Goal: Information Seeking & Learning: Learn about a topic

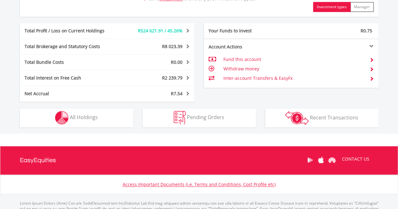
scroll to position [372, 0]
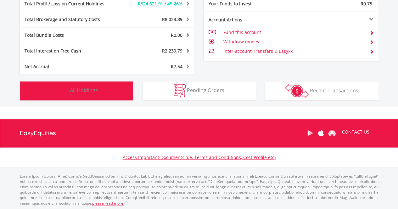
click at [72, 98] on button "Holdings All Holdings" at bounding box center [76, 90] width 113 height 19
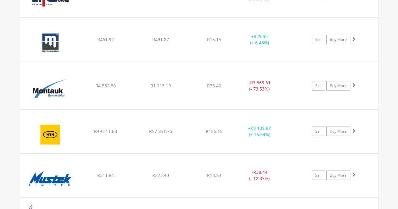
scroll to position [1900, 0]
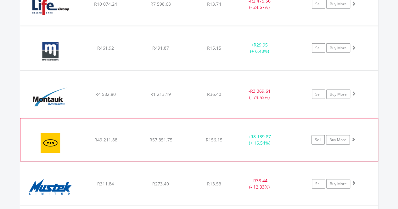
click at [76, 136] on img at bounding box center [51, 142] width 54 height 33
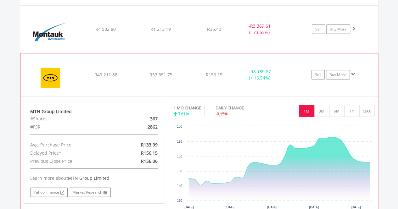
scroll to position [1995, 0]
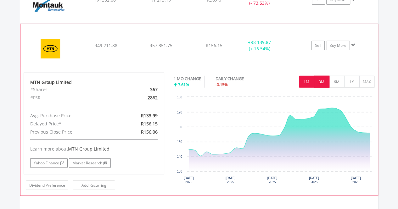
click at [327, 76] on button "3M" at bounding box center [321, 82] width 15 height 12
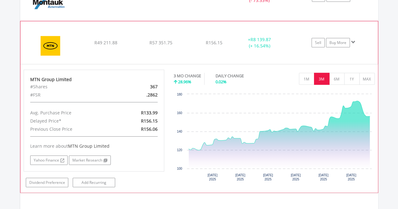
scroll to position [2008, 0]
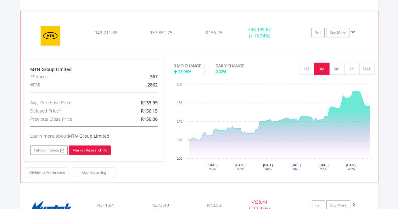
click at [89, 146] on link "Market Research" at bounding box center [90, 150] width 42 height 9
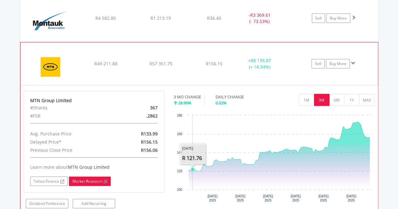
scroll to position [1976, 0]
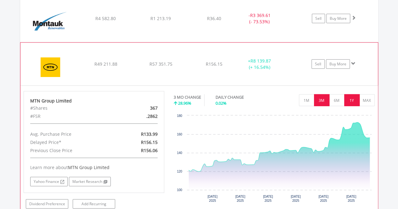
click at [348, 94] on button "1Y" at bounding box center [351, 100] width 15 height 12
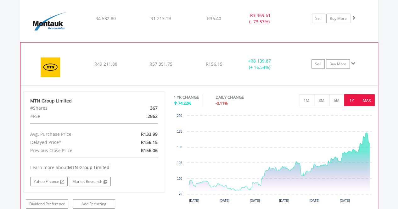
click at [366, 94] on button "MAX" at bounding box center [366, 100] width 15 height 12
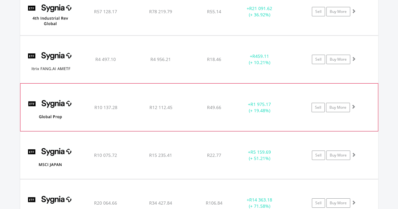
scroll to position [3329, 0]
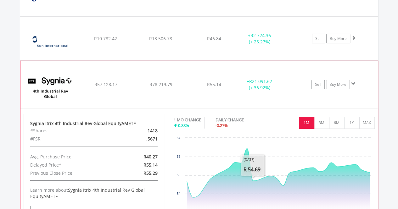
scroll to position [3392, 0]
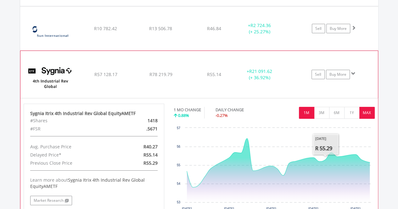
click at [375, 104] on div "No chart available. 1 MO CHANGE 0.88% DAILY CHANGE -0.27% 1M 3M 6M 1Y MAX Chart…" at bounding box center [274, 161] width 210 height 115
click at [371, 107] on button "MAX" at bounding box center [366, 113] width 15 height 12
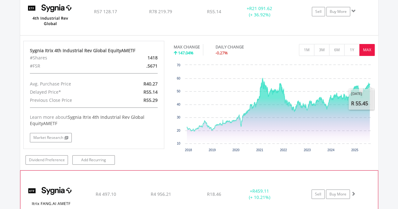
scroll to position [3518, 0]
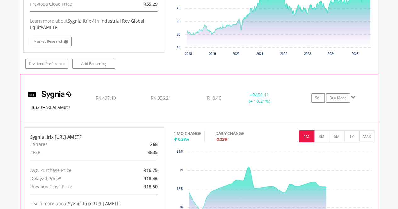
scroll to position [3581, 0]
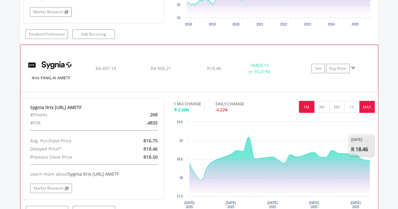
click at [368, 101] on button "MAX" at bounding box center [366, 107] width 15 height 12
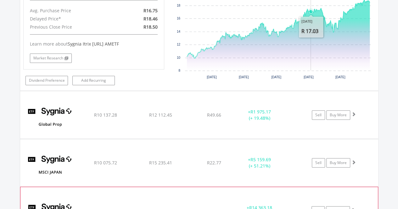
scroll to position [3769, 0]
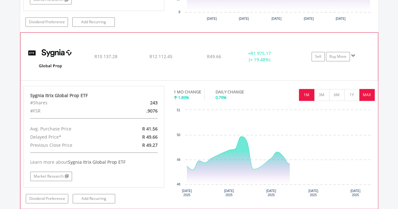
click at [364, 89] on button "MAX" at bounding box center [366, 95] width 15 height 12
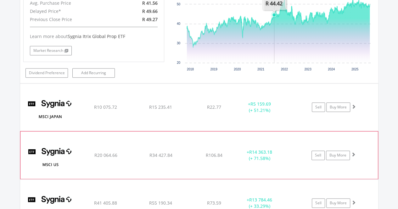
scroll to position [3895, 0]
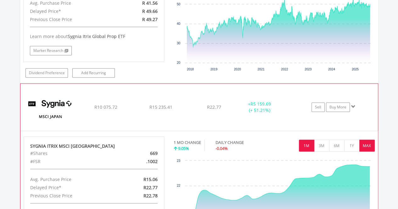
click at [367, 140] on button "MAX" at bounding box center [366, 146] width 15 height 12
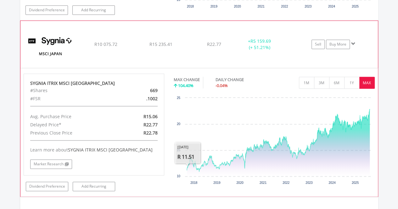
scroll to position [3990, 0]
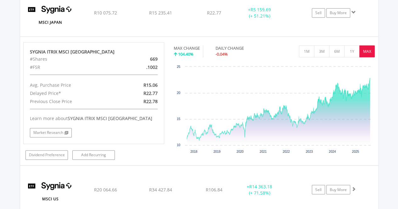
scroll to position [60, 120]
